Goal: Information Seeking & Learning: Learn about a topic

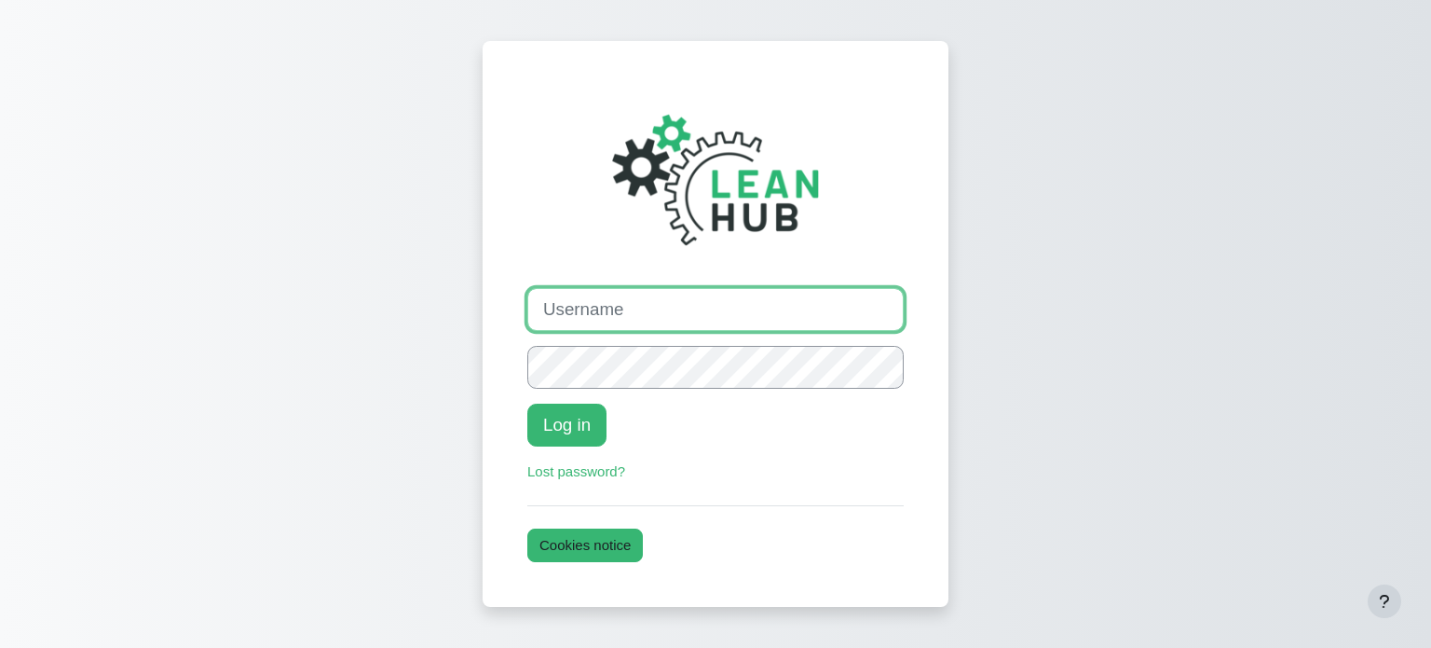
click at [636, 307] on input "Username" at bounding box center [715, 309] width 376 height 43
paste input "rachael_test"
type input "rachael_test"
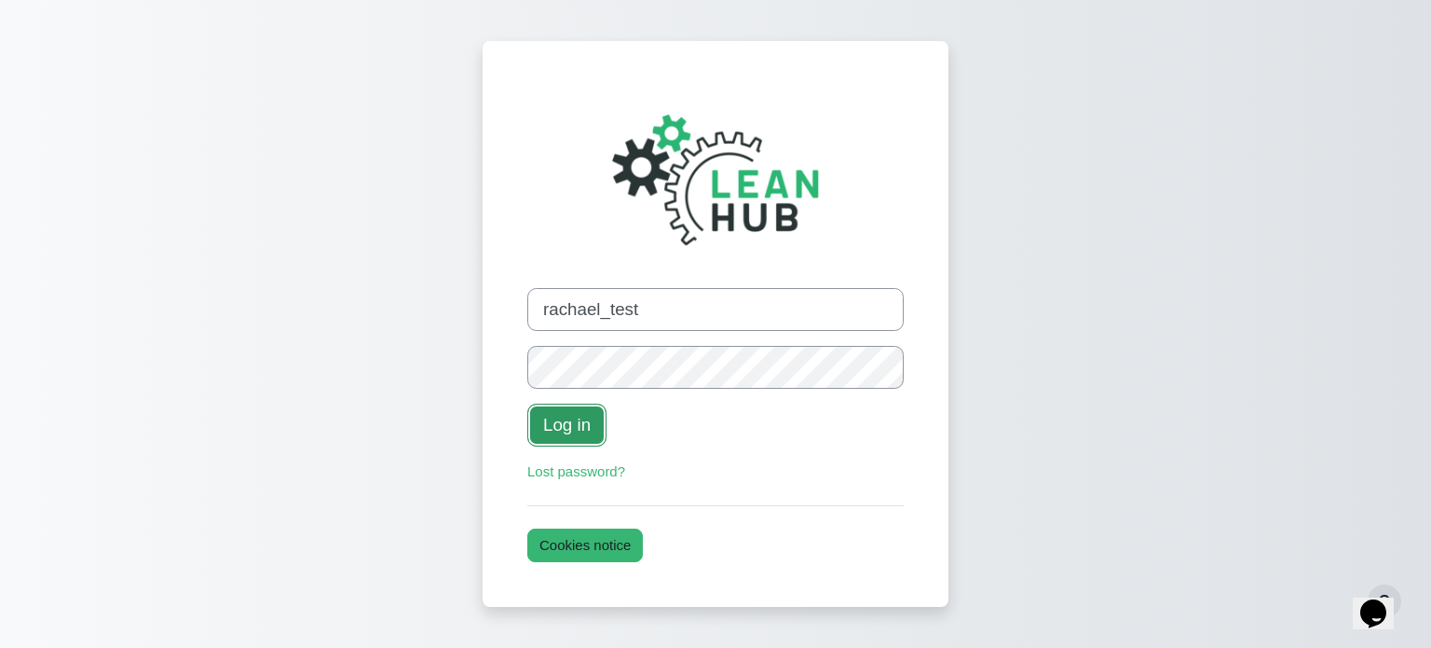
click at [589, 422] on button "Log in" at bounding box center [566, 424] width 79 height 43
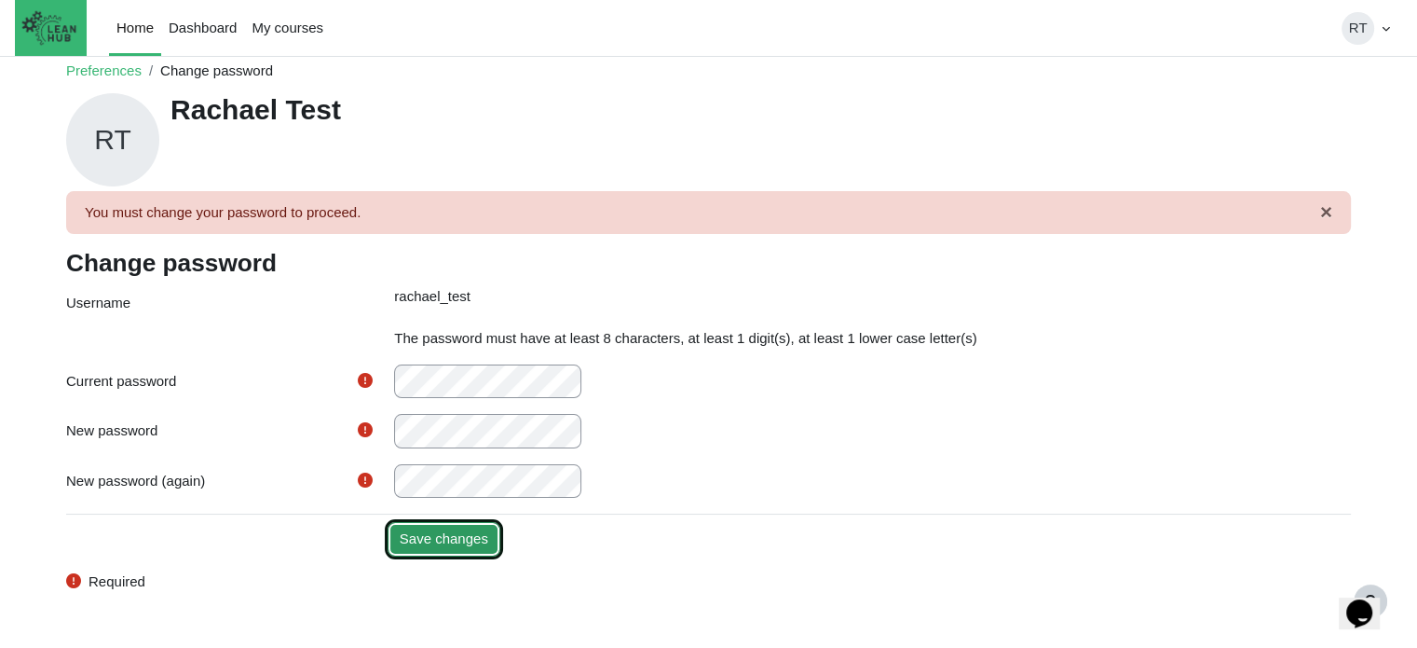
scroll to position [73, 0]
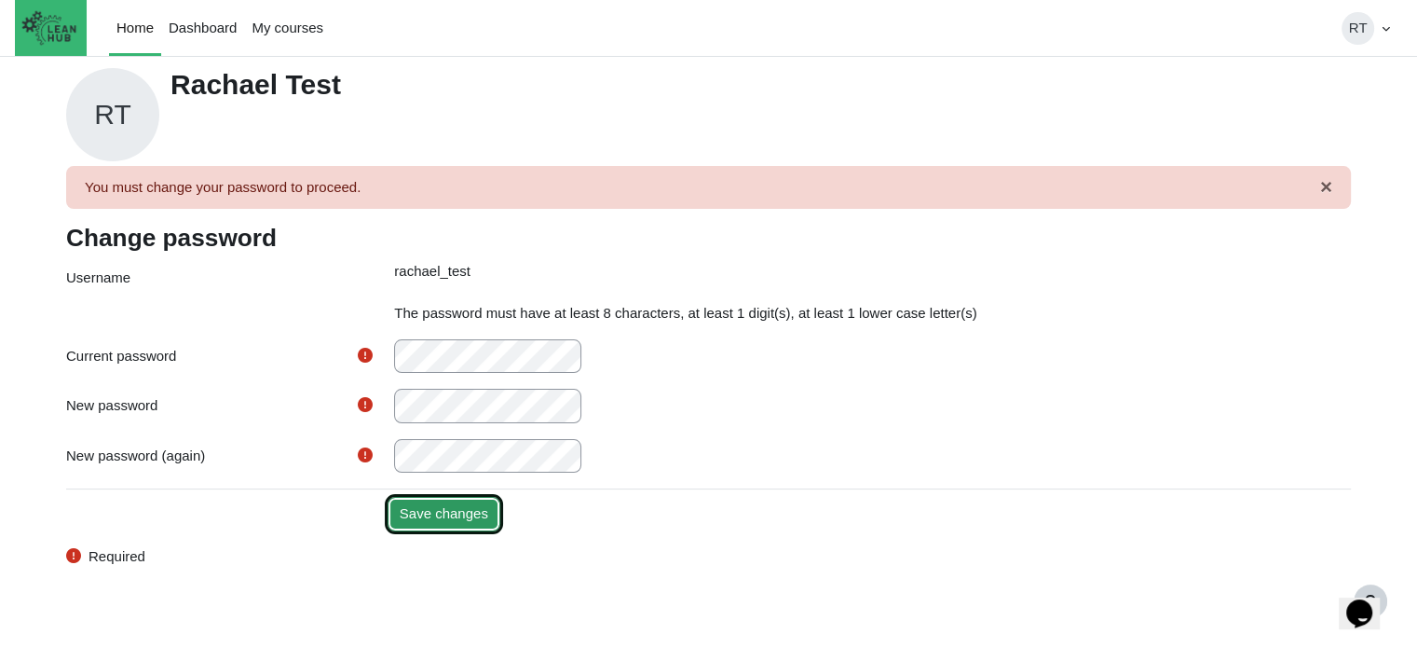
click at [473, 513] on input "Save changes" at bounding box center [444, 514] width 113 height 34
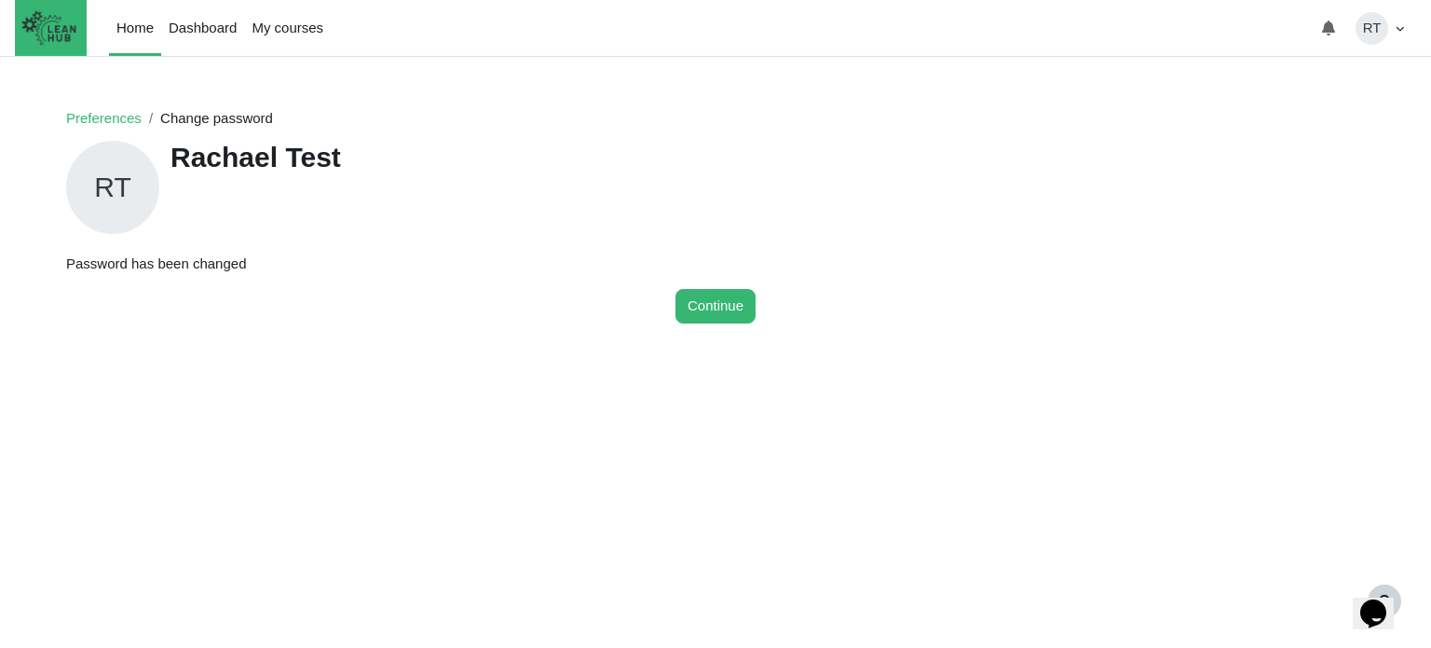
click at [1265, 234] on div "RT Rachael Test" at bounding box center [715, 187] width 1299 height 101
click at [716, 307] on button "Continue" at bounding box center [715, 306] width 80 height 34
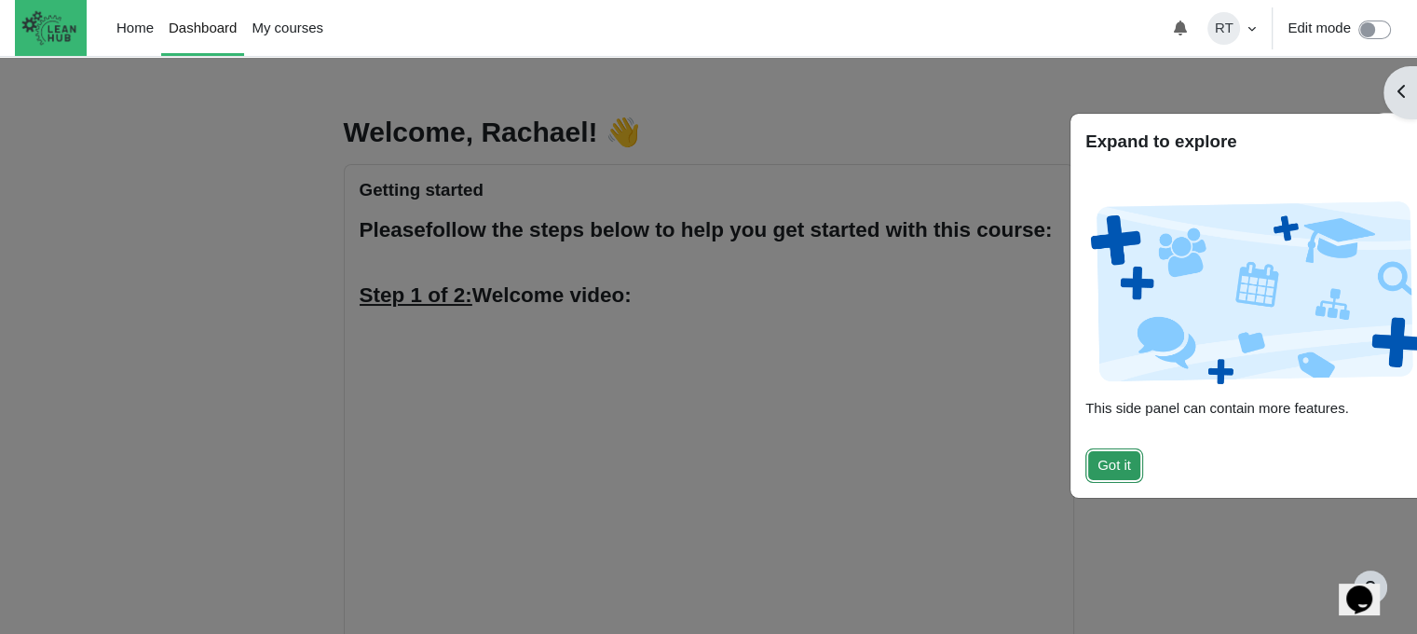
click at [1120, 460] on button "Got it" at bounding box center [1114, 465] width 58 height 34
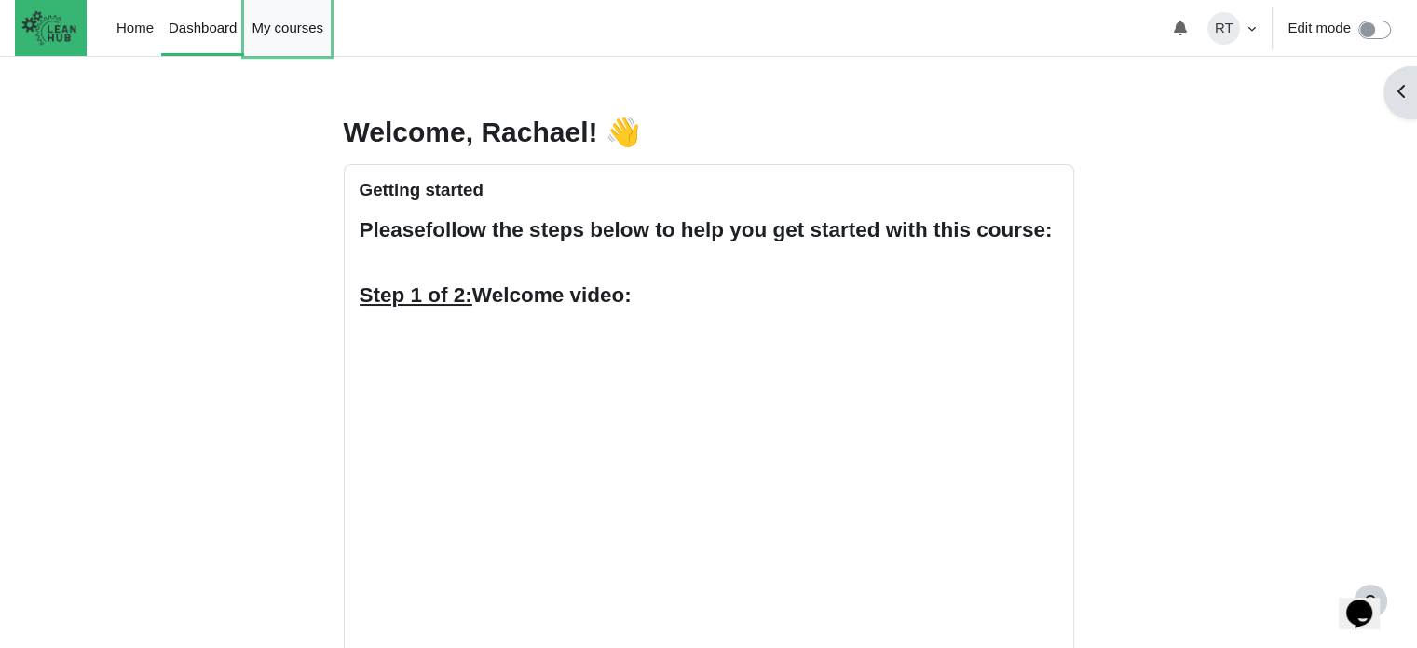
click at [318, 30] on link "My courses" at bounding box center [287, 28] width 87 height 56
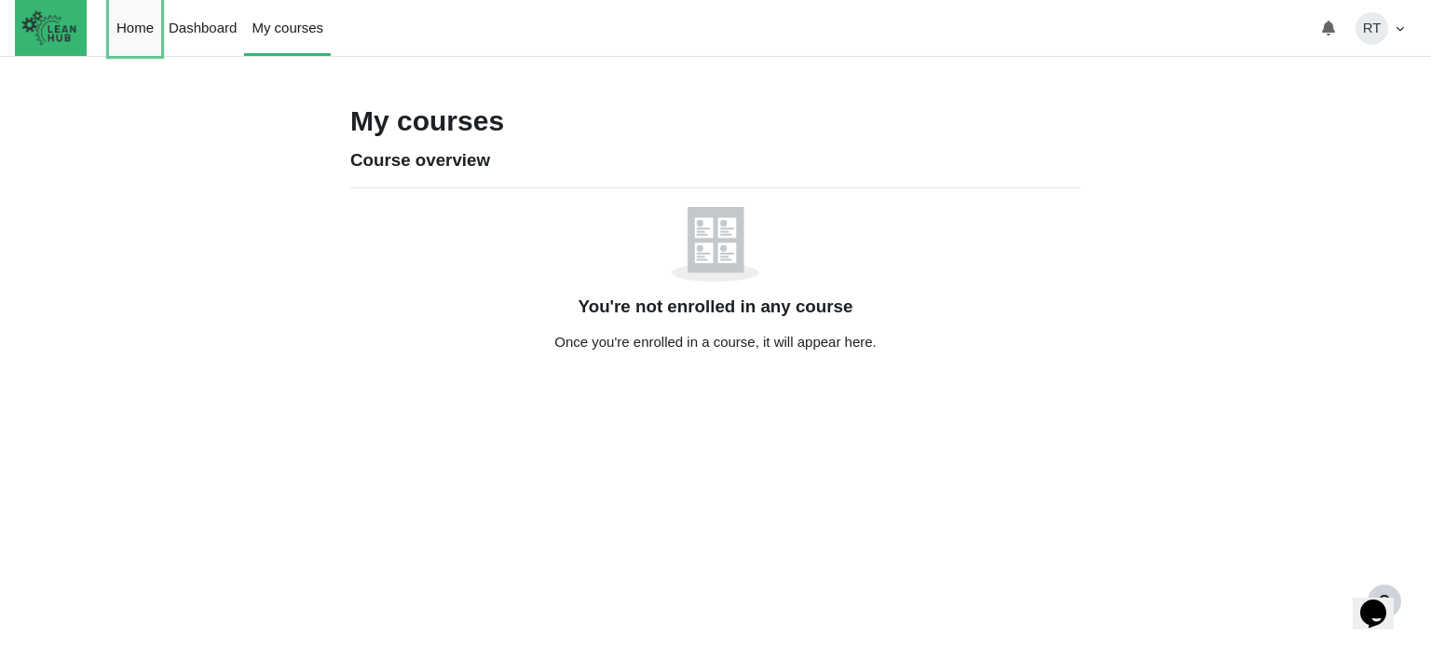
click at [130, 31] on link "Home" at bounding box center [135, 28] width 52 height 56
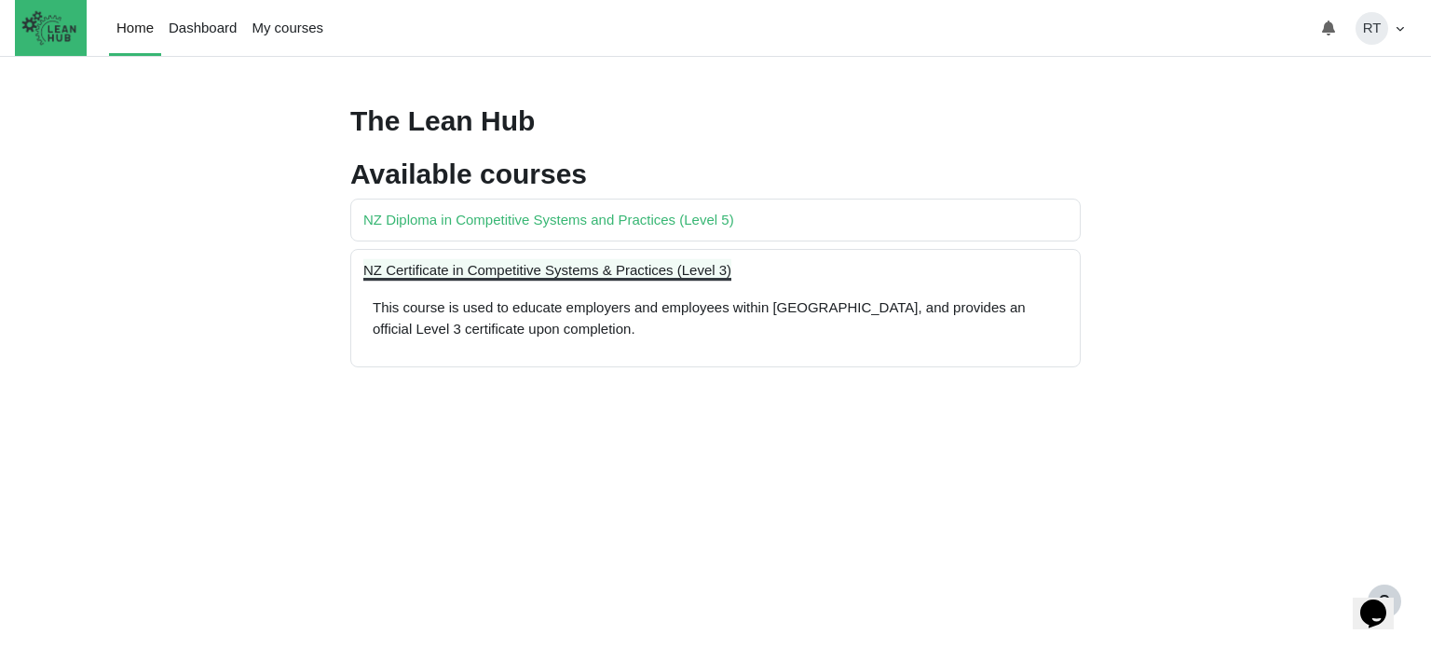
click at [633, 267] on link "NZ Certificate in Competitive Systems & Practices (Level 3)" at bounding box center [547, 270] width 368 height 16
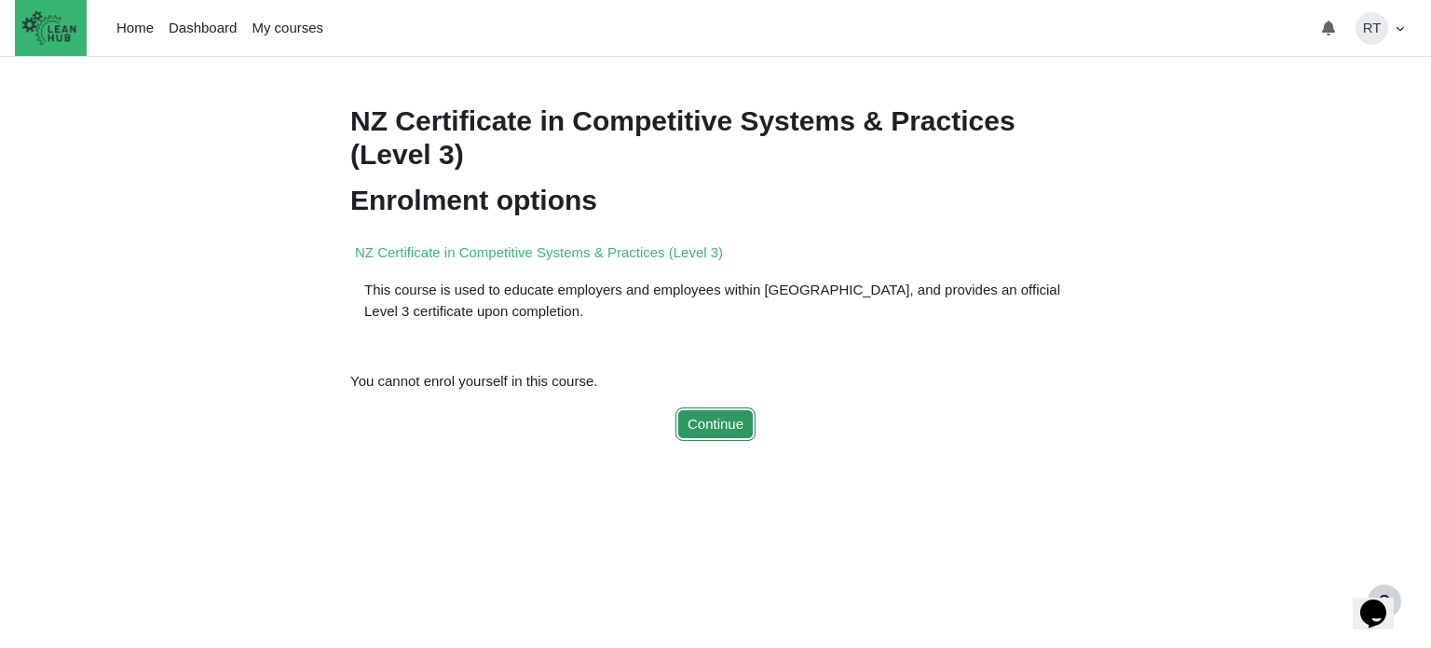
click at [698, 442] on button "Continue" at bounding box center [715, 424] width 80 height 34
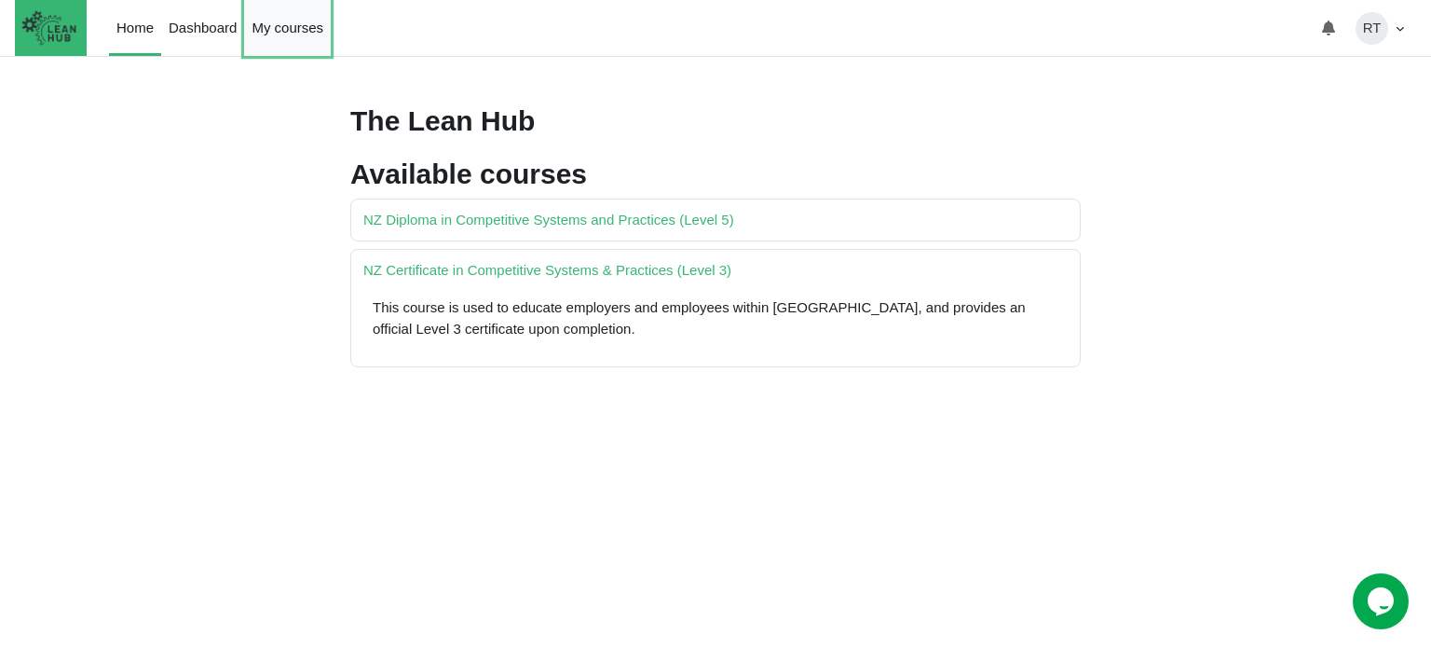
click at [265, 40] on link "My courses" at bounding box center [287, 28] width 87 height 56
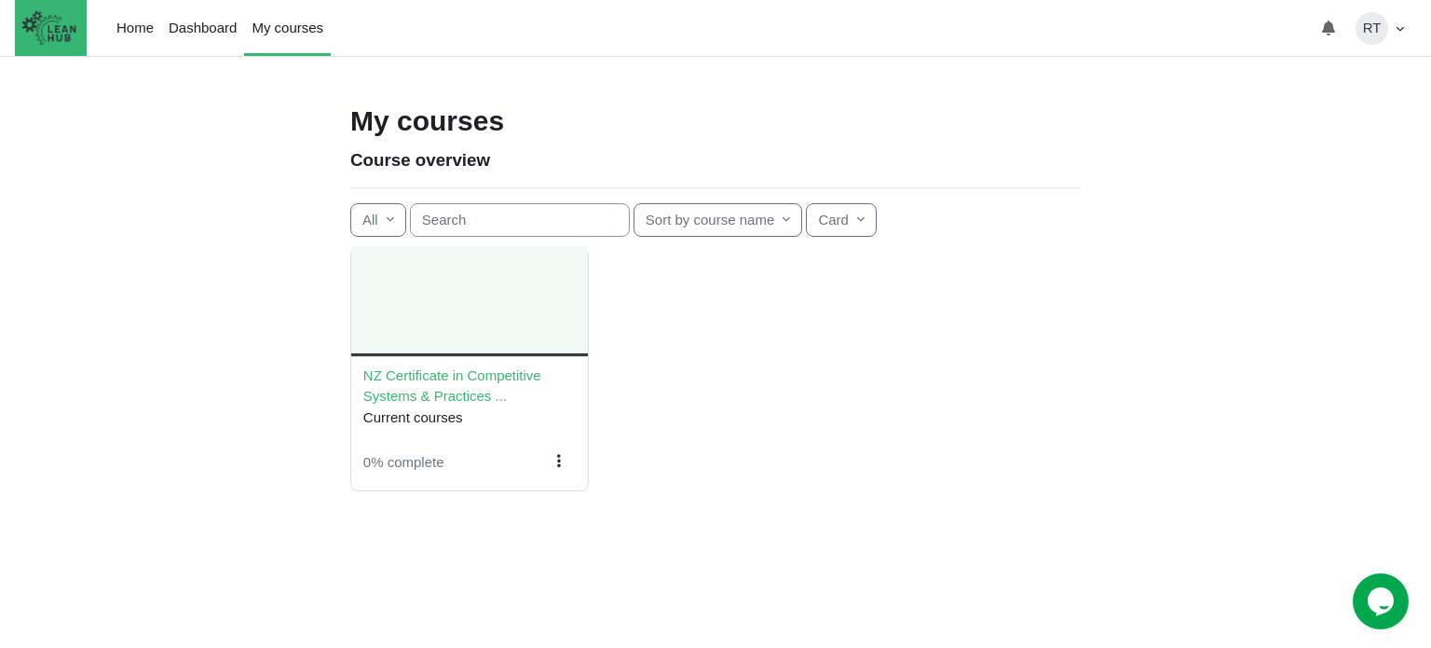
click at [464, 316] on div "NZ Certificate in Competitive Systems &amp; Practices (Level 3)" at bounding box center [469, 301] width 237 height 104
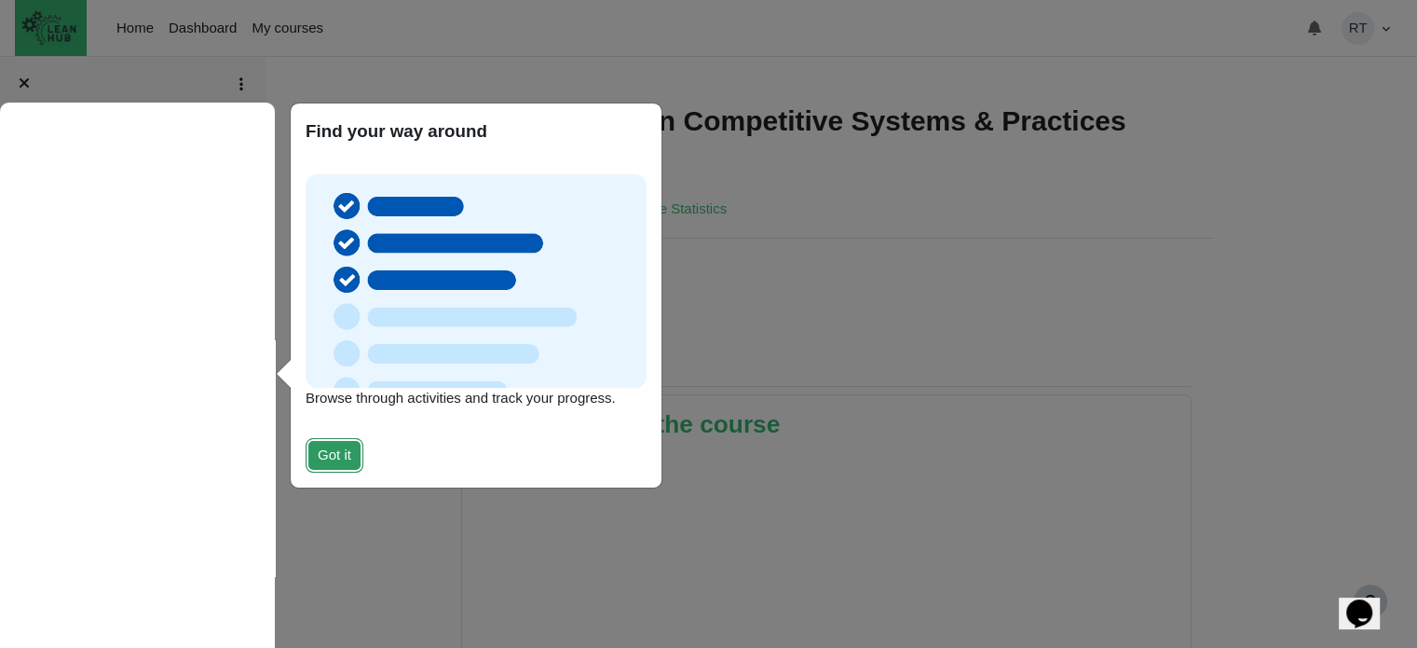
click at [342, 458] on button "Got it" at bounding box center [335, 455] width 58 height 34
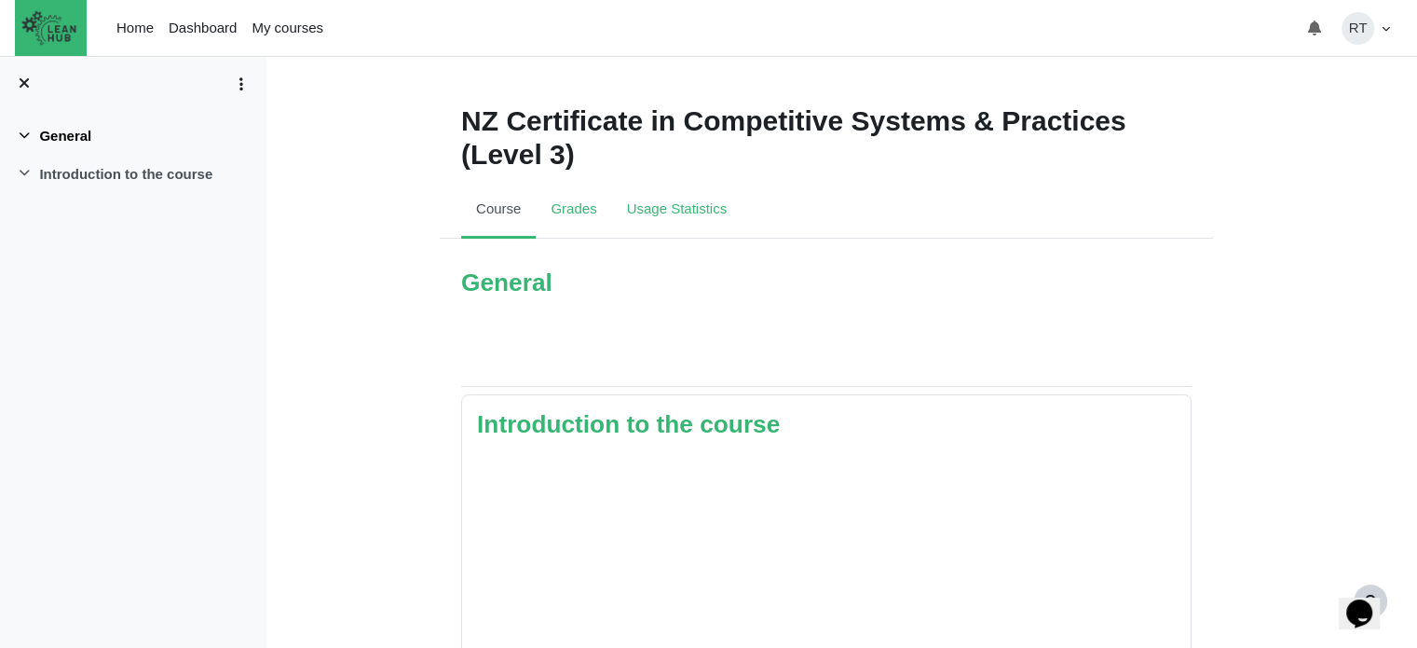
click at [22, 133] on icon at bounding box center [24, 137] width 15 height 15
click at [22, 133] on icon at bounding box center [24, 138] width 15 height 15
click at [19, 178] on icon at bounding box center [24, 174] width 15 height 15
click at [19, 178] on icon at bounding box center [24, 177] width 15 height 15
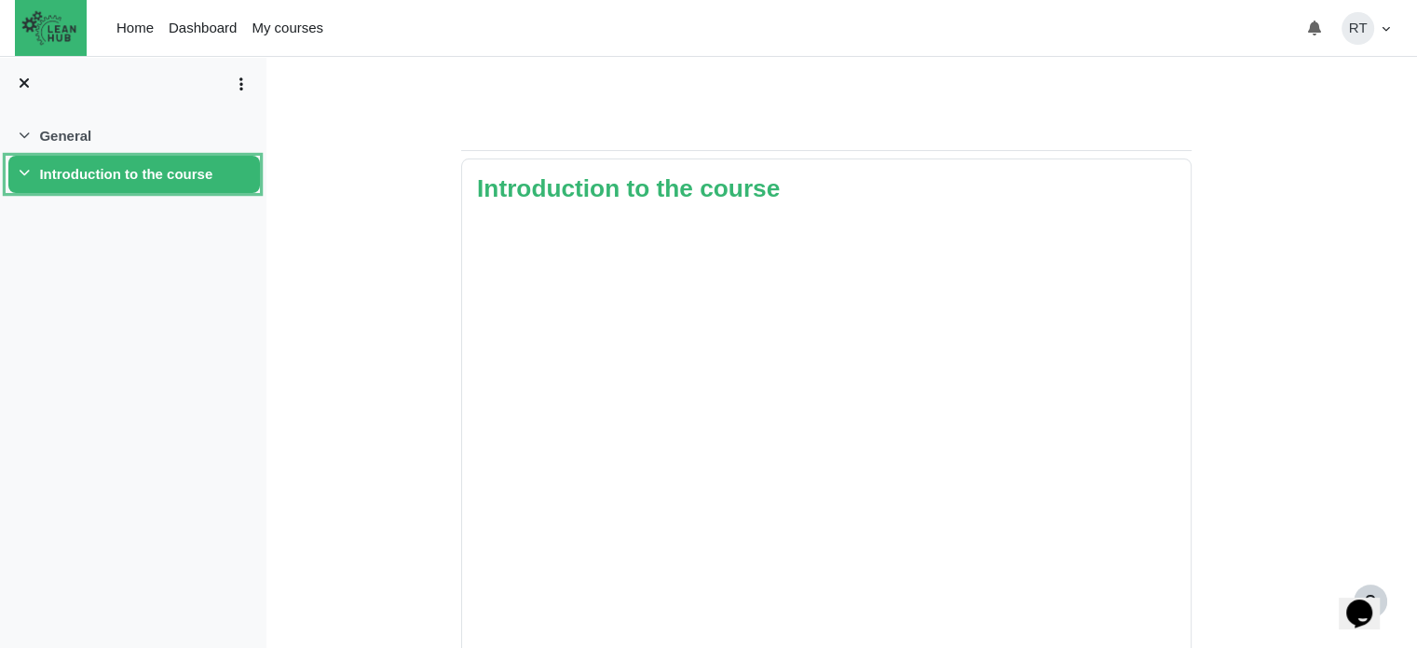
scroll to position [422, 0]
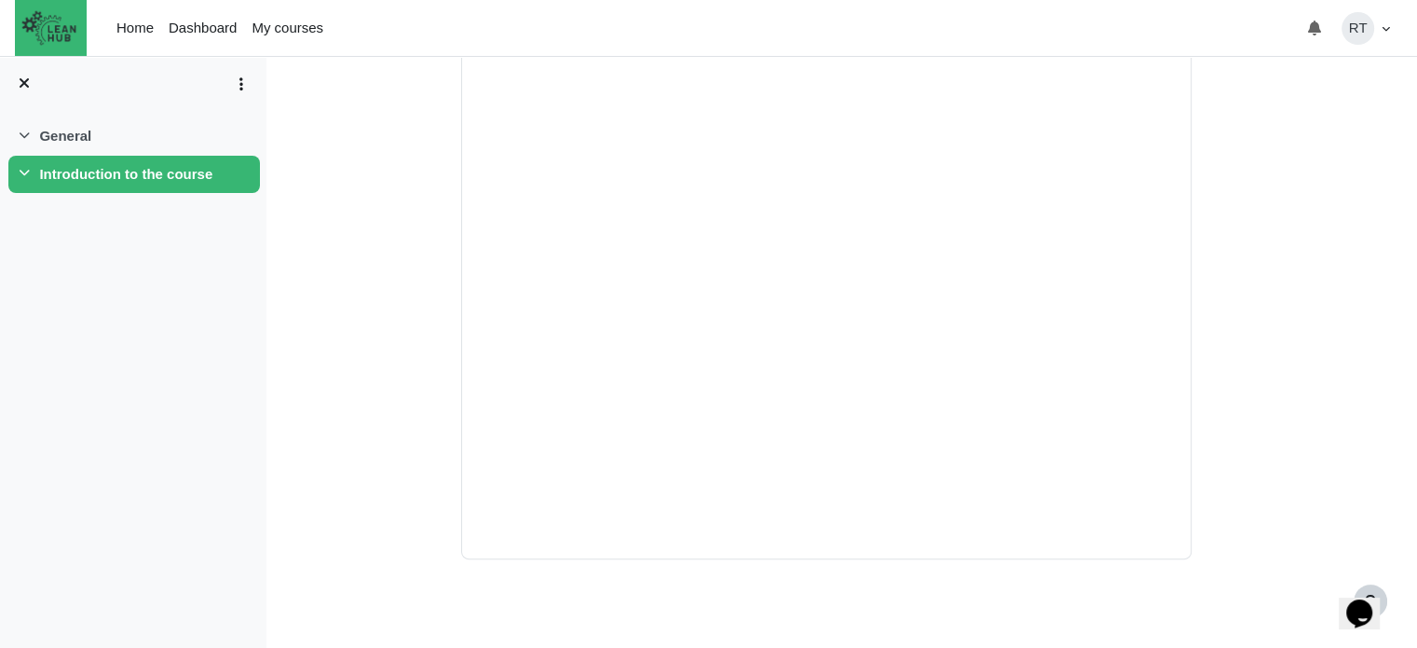
click at [212, 273] on div "Expand Collapse General Highlighted Expand Collapse Introduction to the course …" at bounding box center [133, 380] width 266 height 536
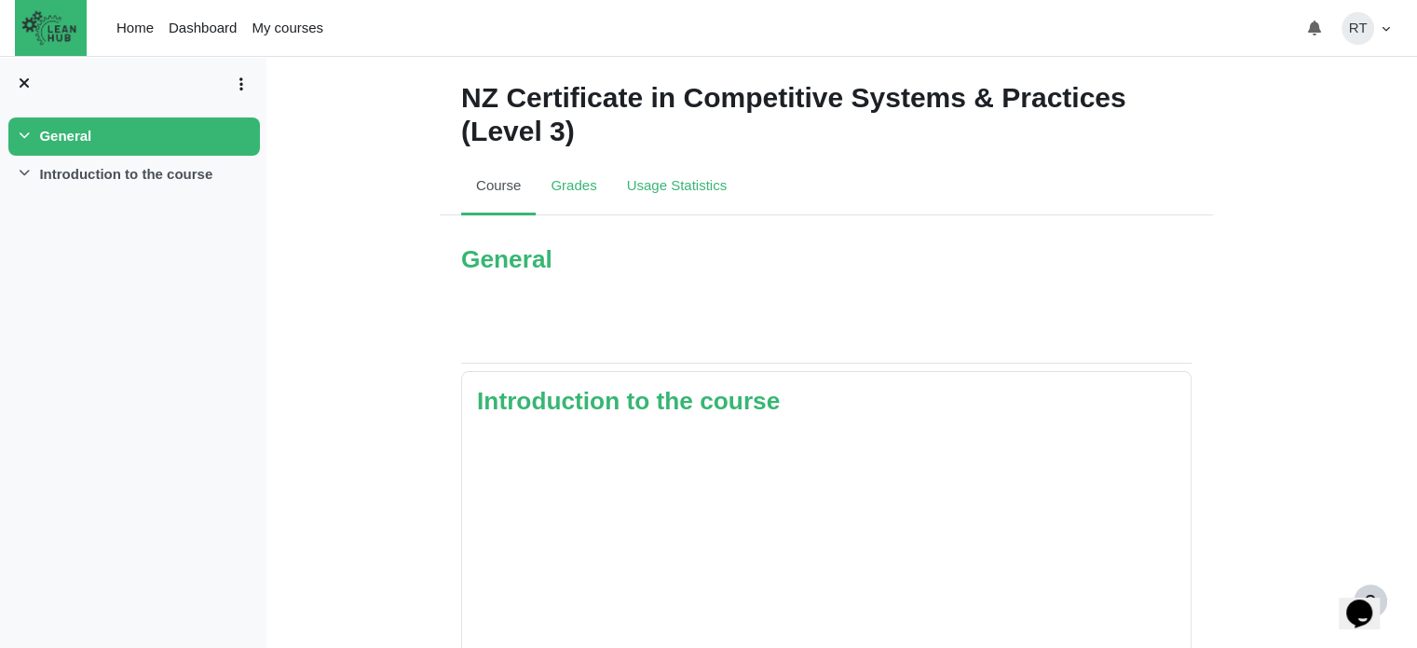
scroll to position [0, 0]
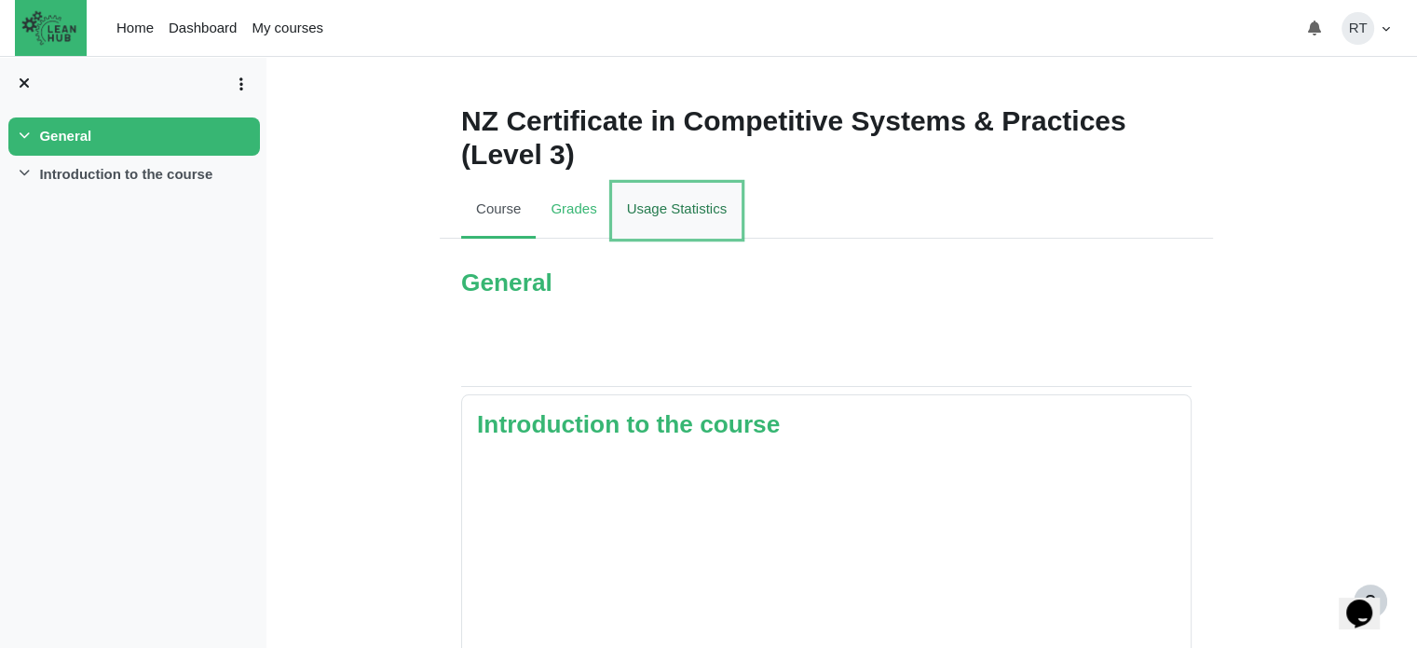
click at [655, 217] on link "Usage Statistics" at bounding box center [677, 211] width 130 height 56
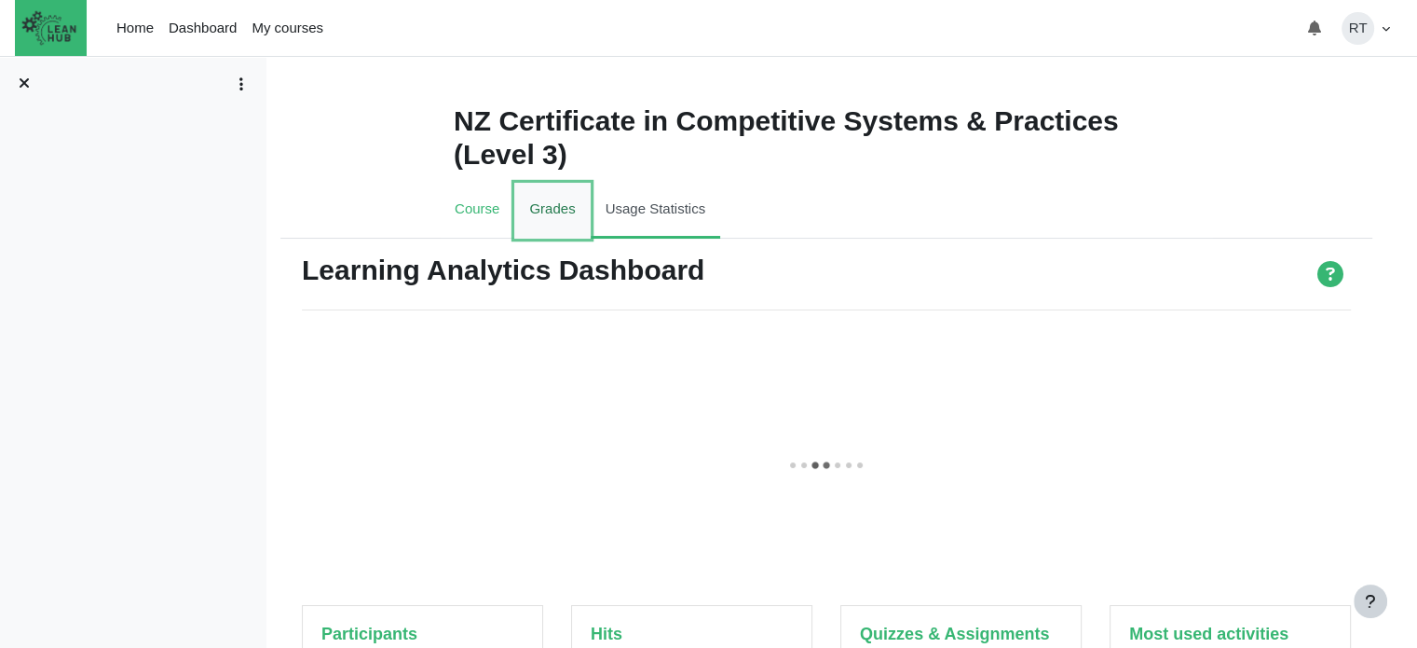
click at [559, 214] on link "Grades" at bounding box center [551, 211] width 75 height 56
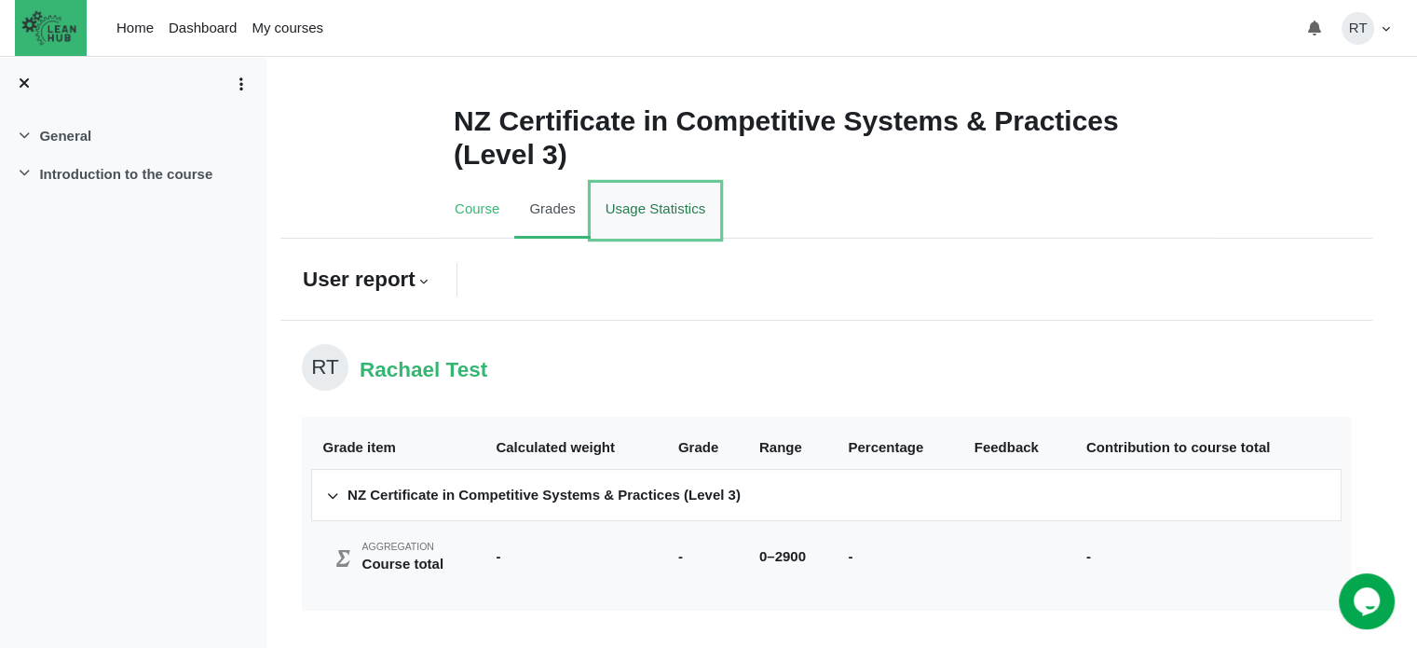
click at [645, 193] on link "Usage Statistics" at bounding box center [656, 211] width 130 height 56
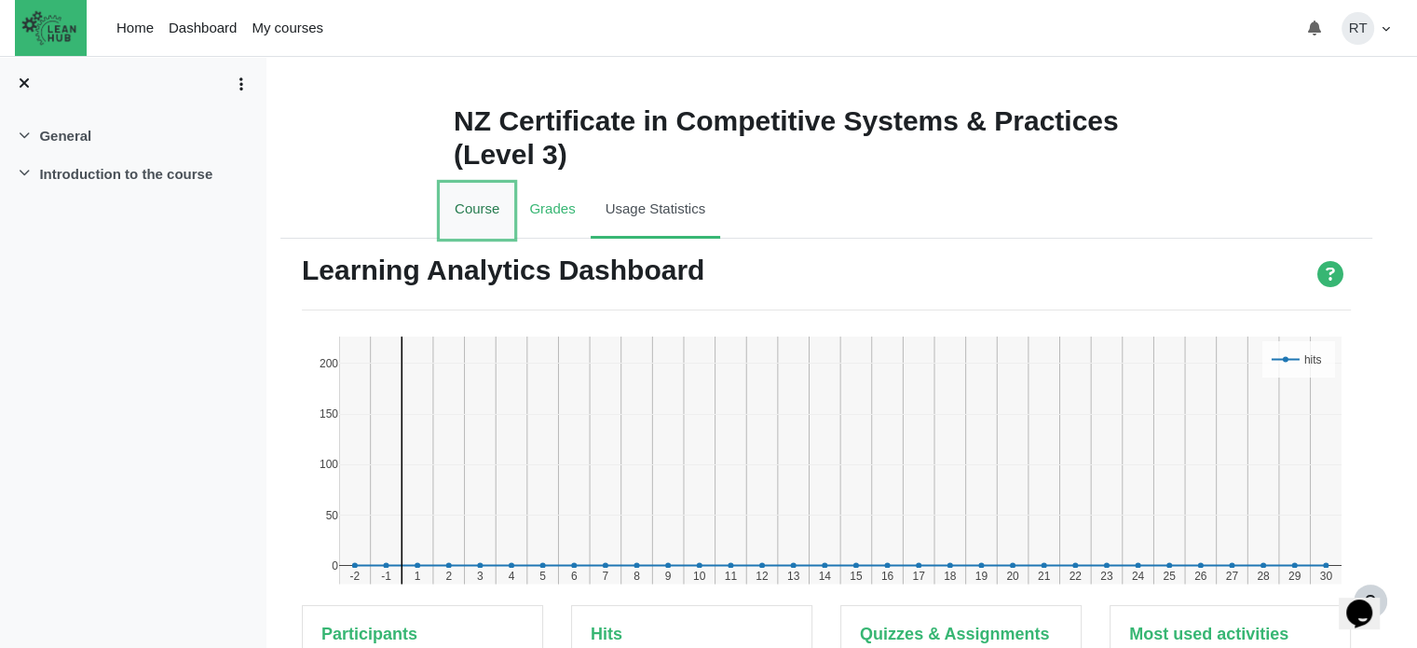
click at [487, 202] on link "Course" at bounding box center [477, 211] width 75 height 56
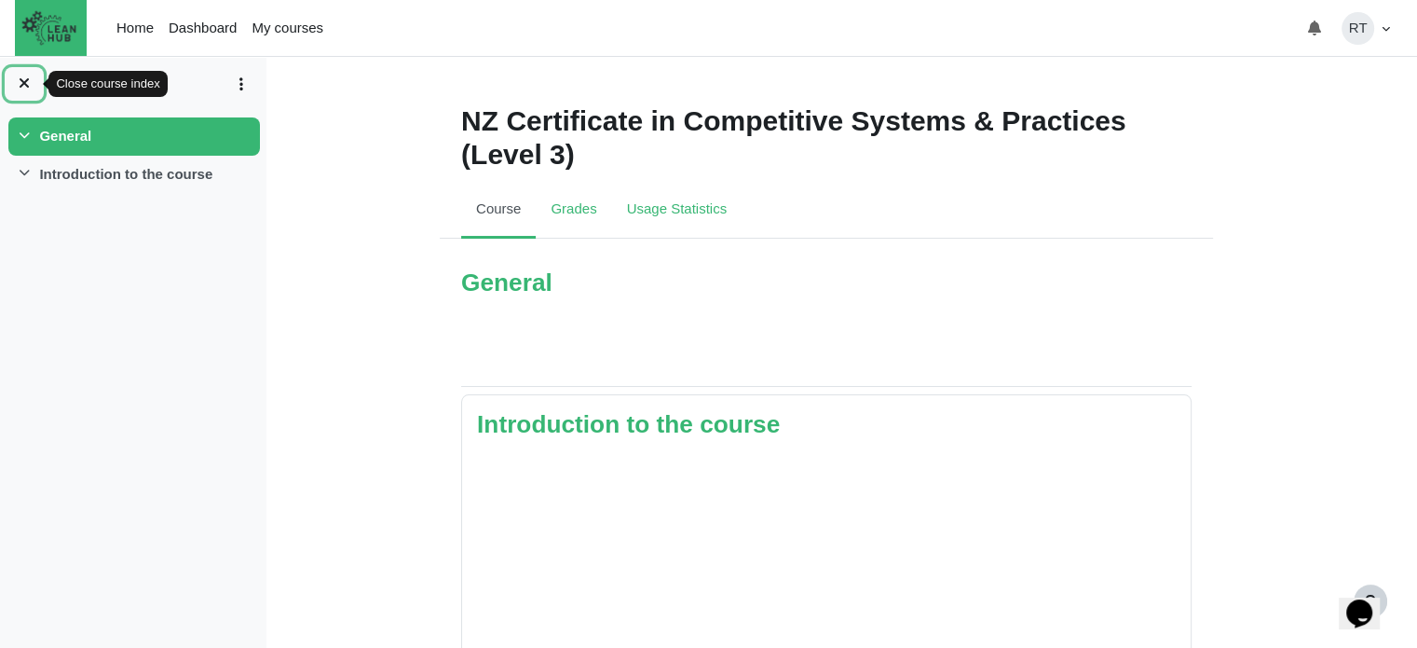
click at [22, 82] on icon at bounding box center [24, 82] width 15 height 15
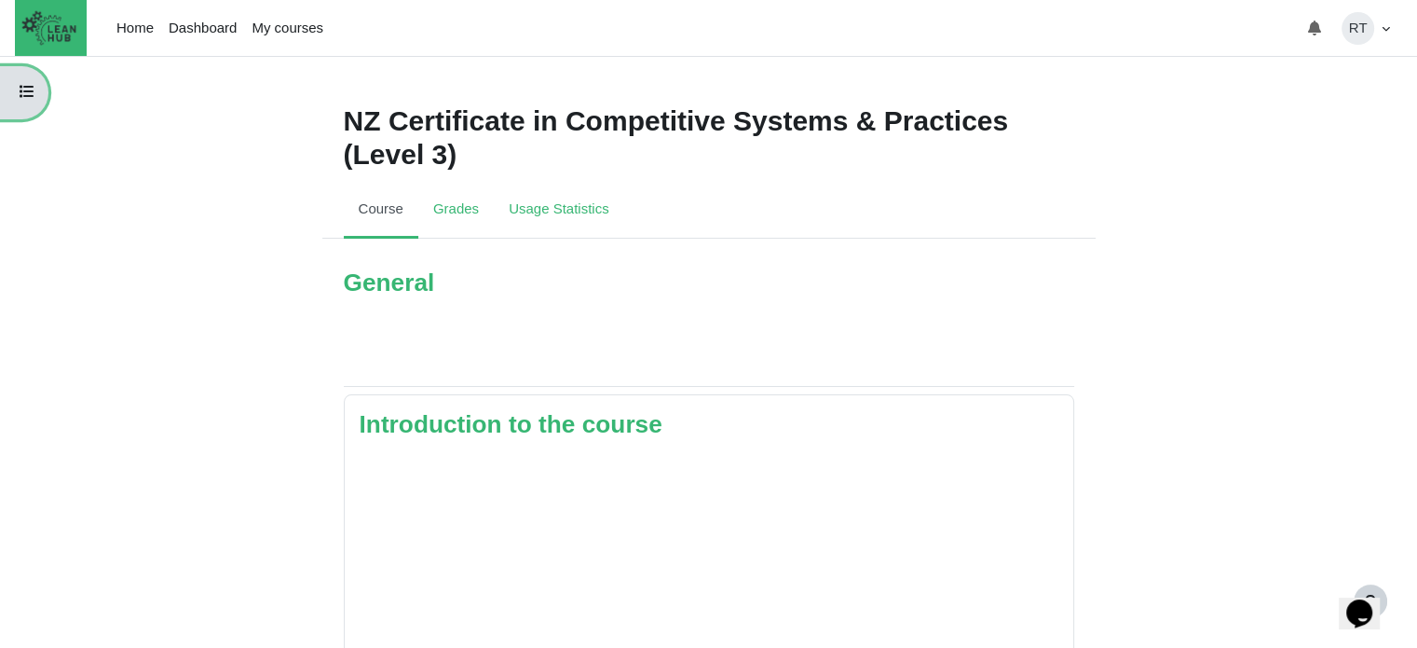
click at [34, 99] on icon at bounding box center [27, 91] width 15 height 15
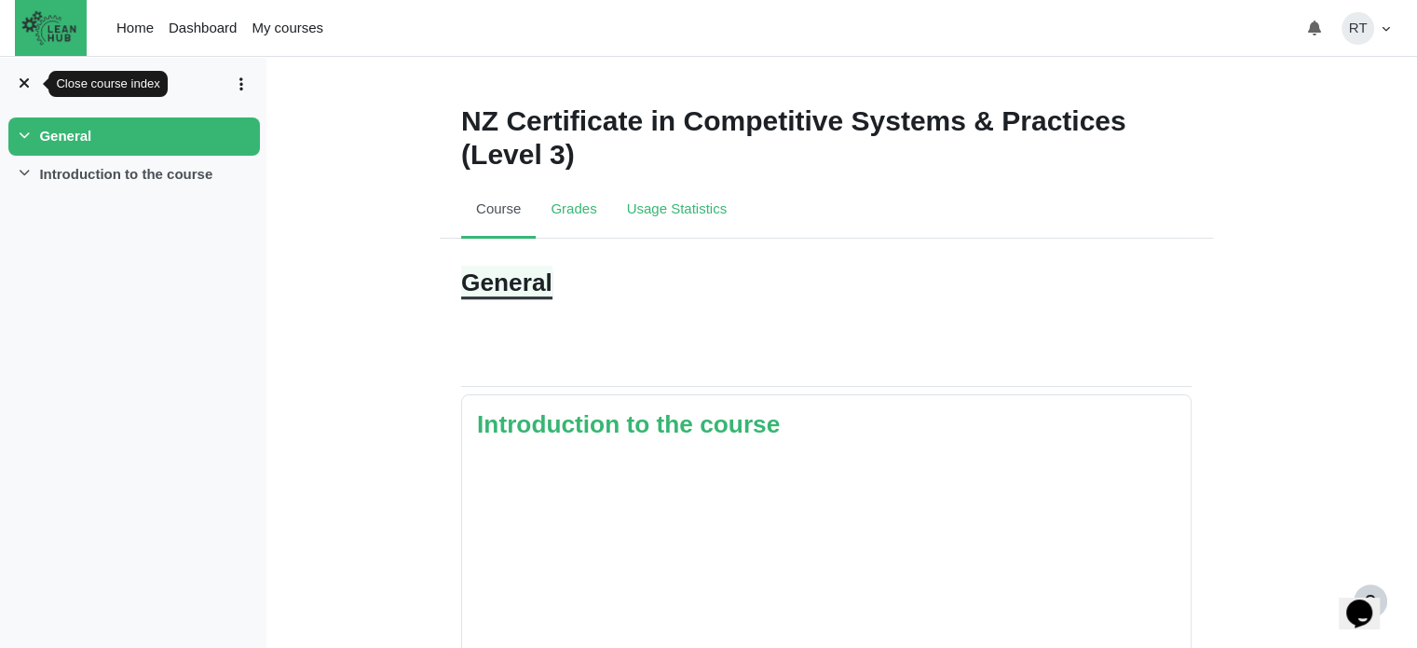
click at [507, 282] on link "General" at bounding box center [506, 282] width 91 height 28
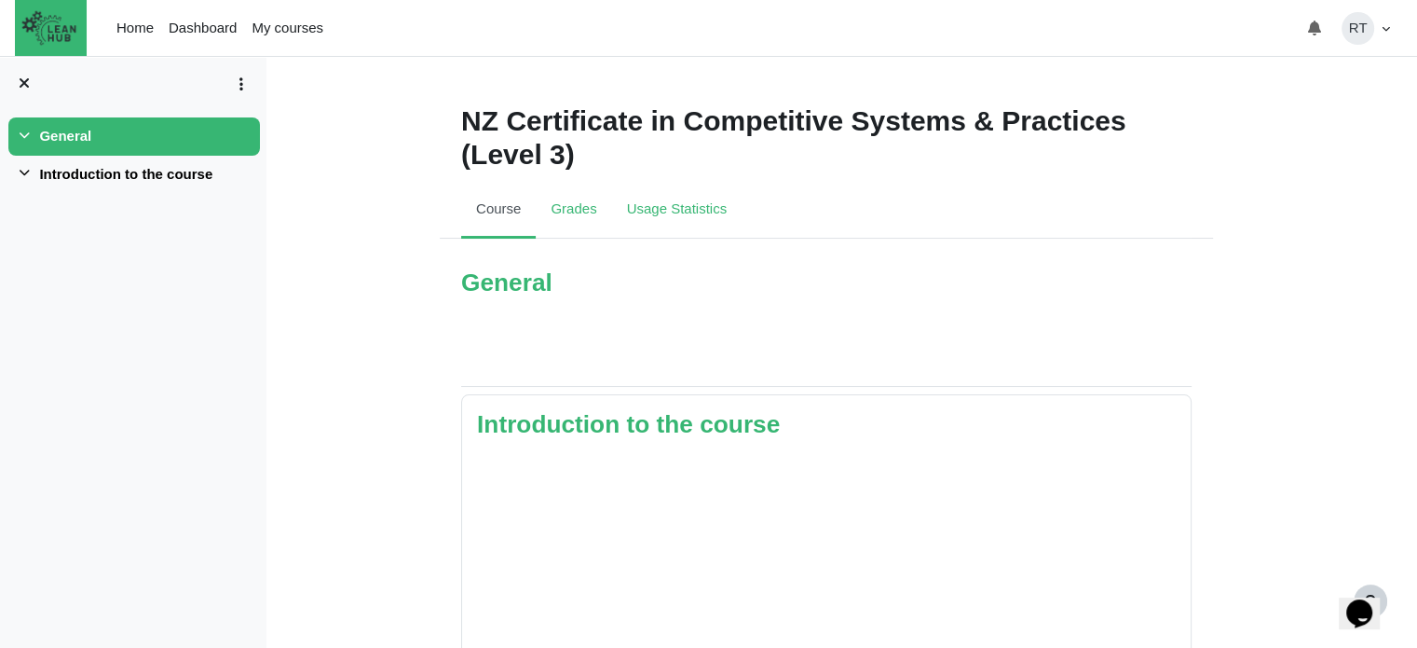
click at [63, 174] on link "Introduction to the course" at bounding box center [125, 174] width 173 height 21
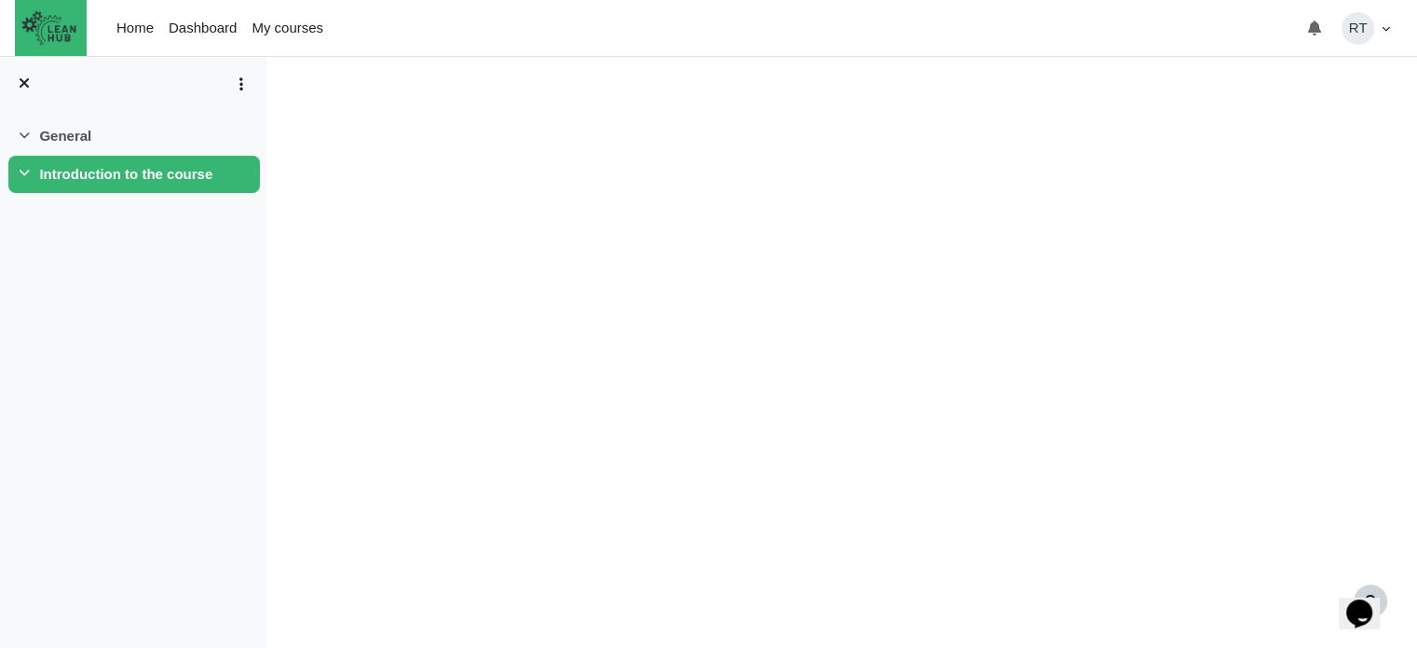
scroll to position [74, 0]
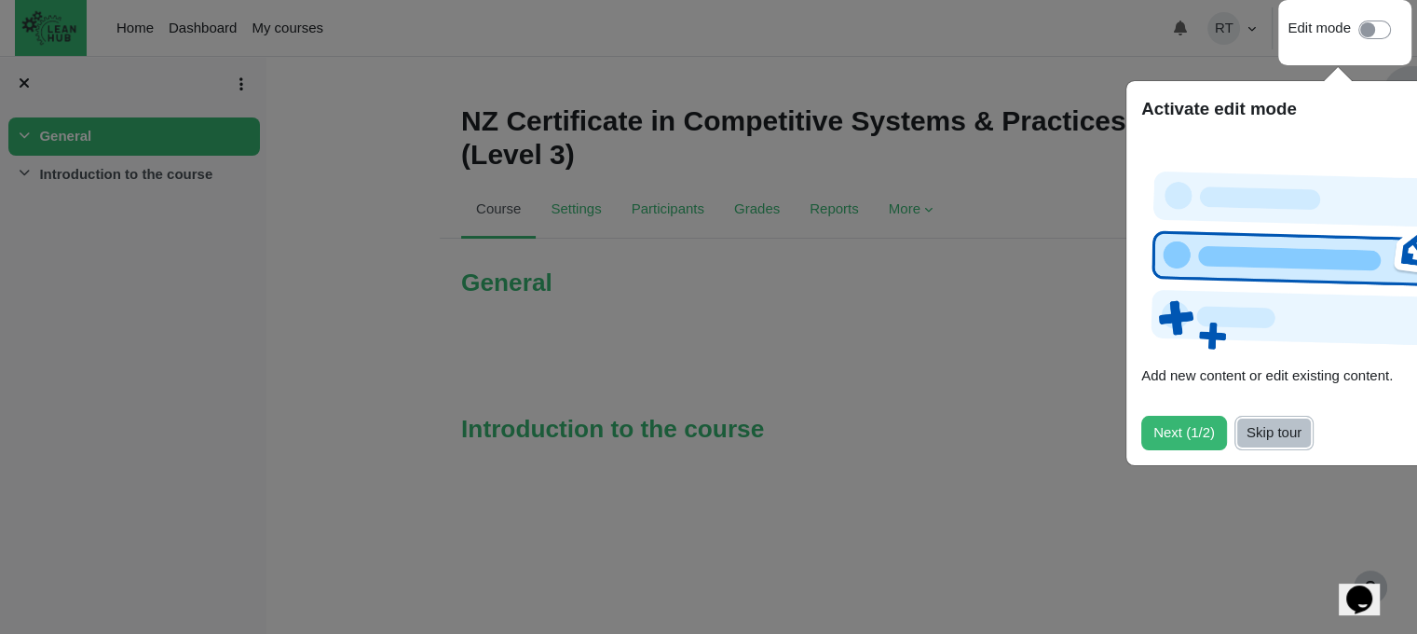
click at [1248, 437] on button "Skip tour" at bounding box center [1274, 433] width 79 height 34
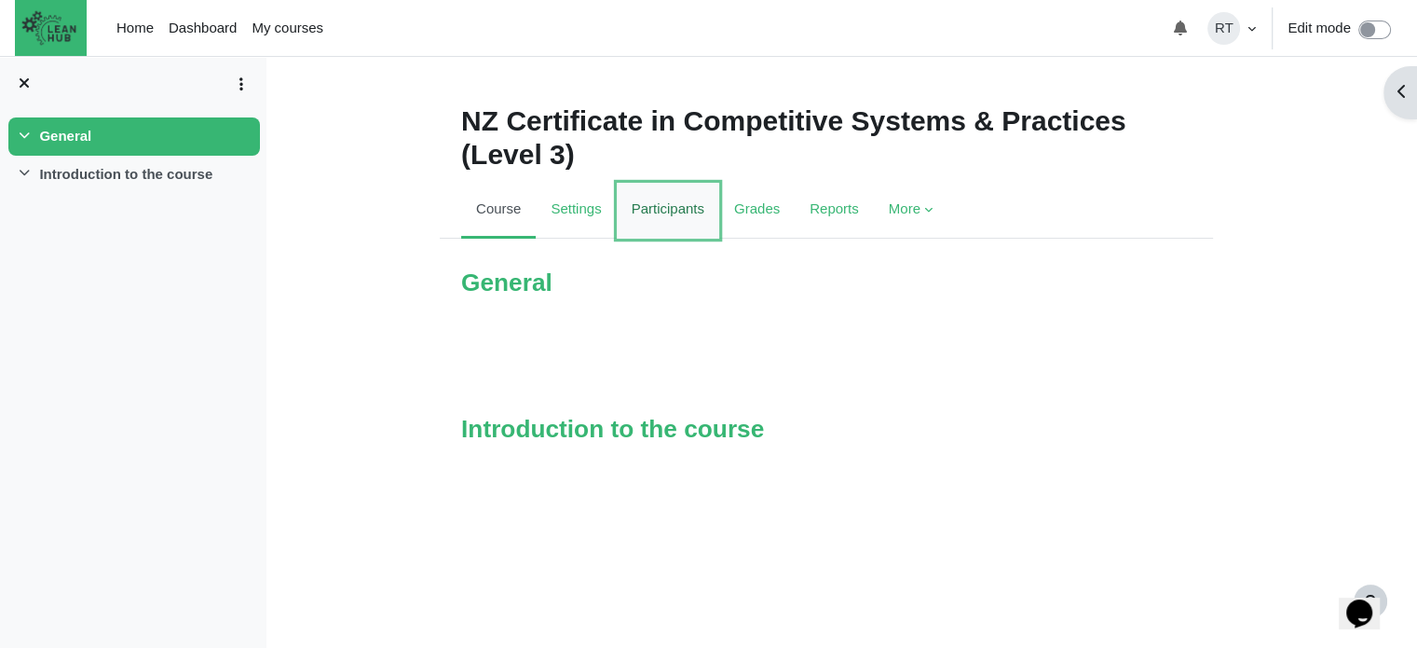
click at [641, 211] on link "Participants" at bounding box center [668, 211] width 102 height 56
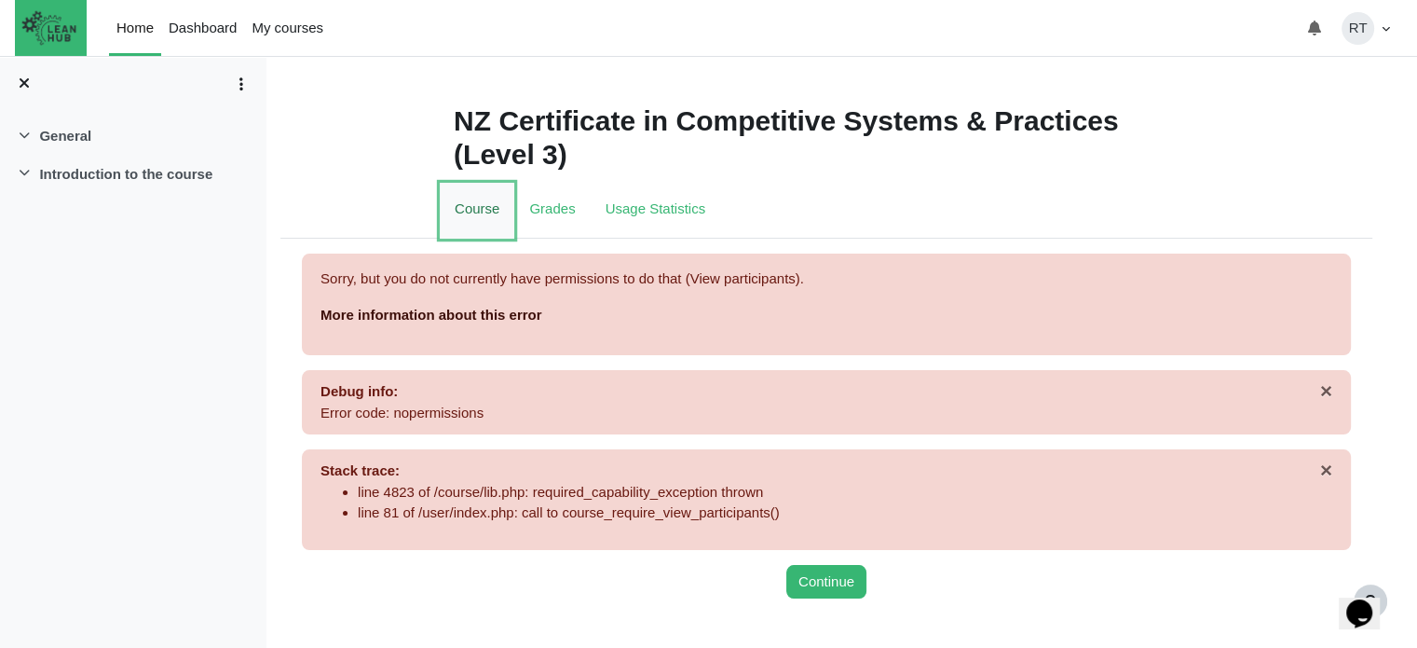
click at [477, 215] on link "Course" at bounding box center [477, 211] width 75 height 56
